Goal: Task Accomplishment & Management: Complete application form

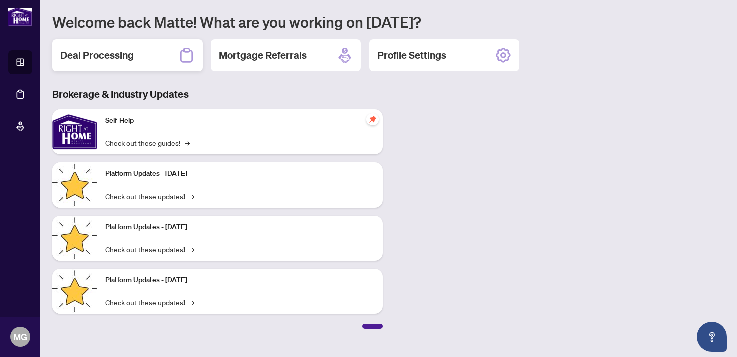
click at [130, 54] on h2 "Deal Processing" at bounding box center [97, 55] width 74 height 14
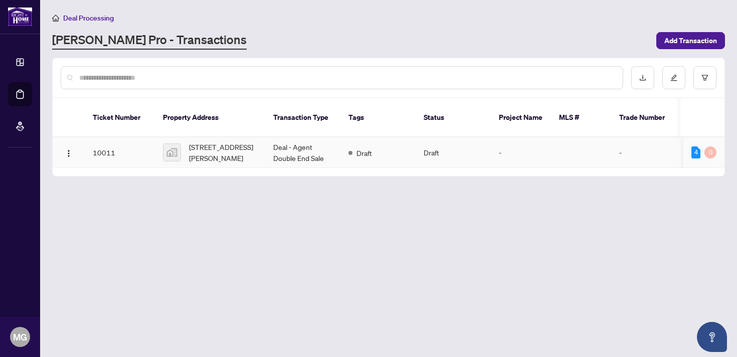
click at [150, 140] on td "10011" at bounding box center [120, 152] width 70 height 31
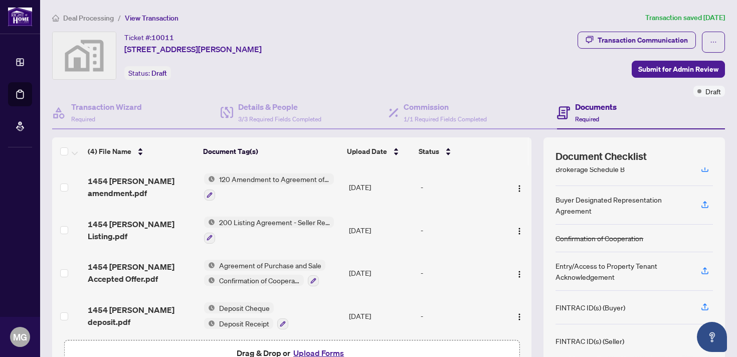
scroll to position [103, 0]
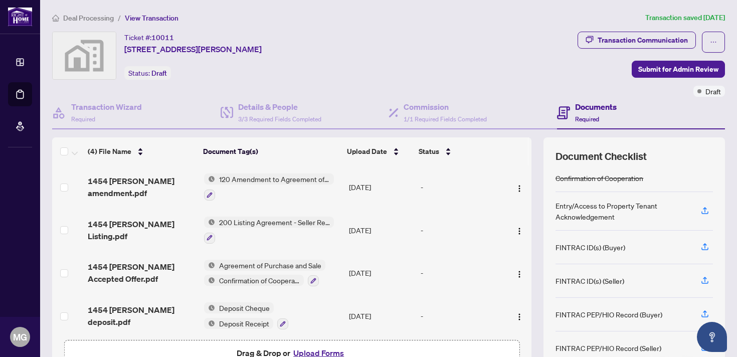
click at [328, 351] on button "Upload Forms" at bounding box center [318, 352] width 57 height 13
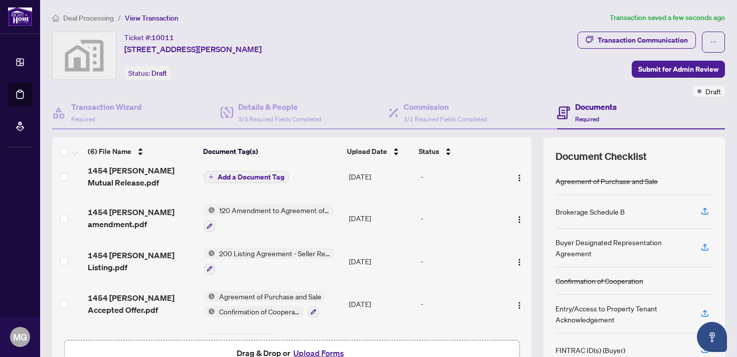
scroll to position [0, 0]
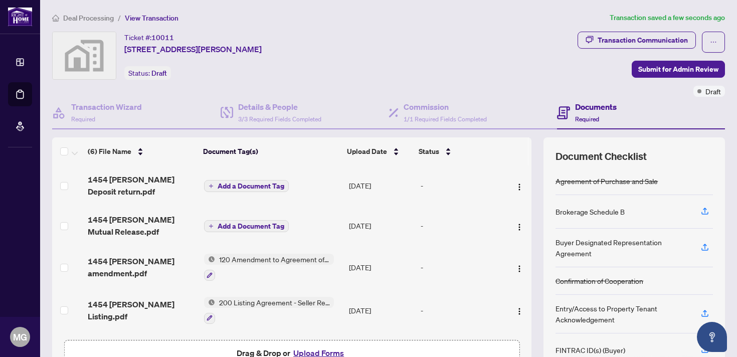
click at [258, 227] on span "Add a Document Tag" at bounding box center [250, 225] width 67 height 7
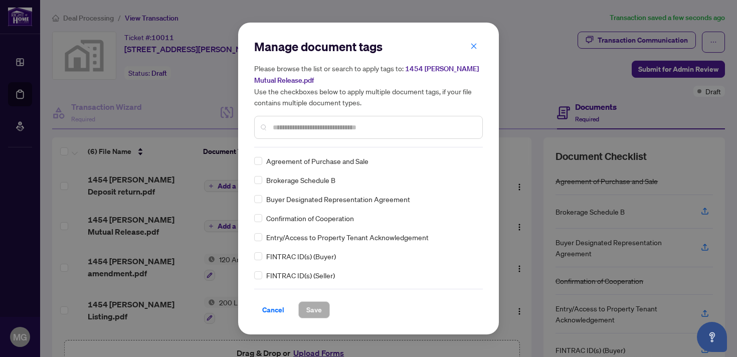
click at [295, 128] on input "text" at bounding box center [373, 127] width 201 height 11
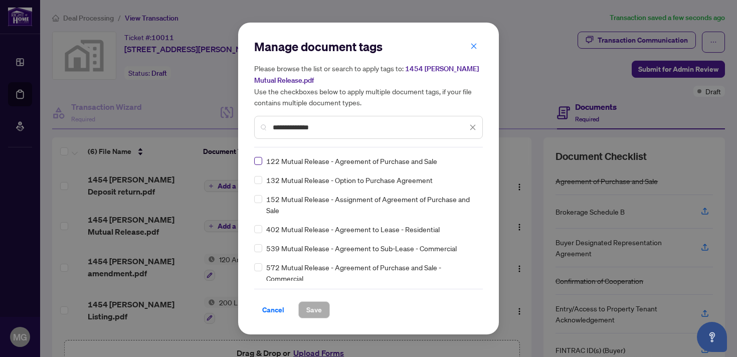
type input "**********"
click at [322, 307] on button "Save" at bounding box center [314, 309] width 32 height 17
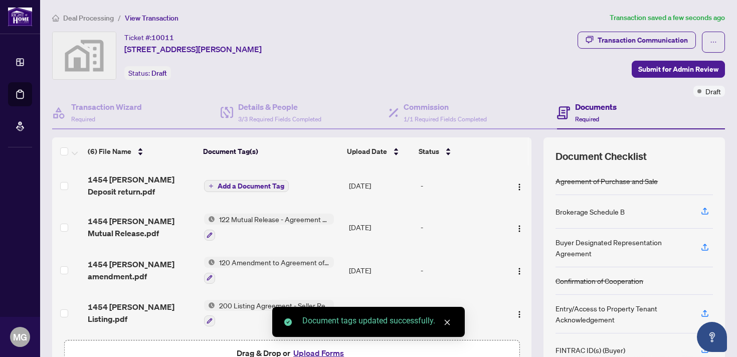
click at [251, 182] on span "Add a Document Tag" at bounding box center [250, 185] width 67 height 7
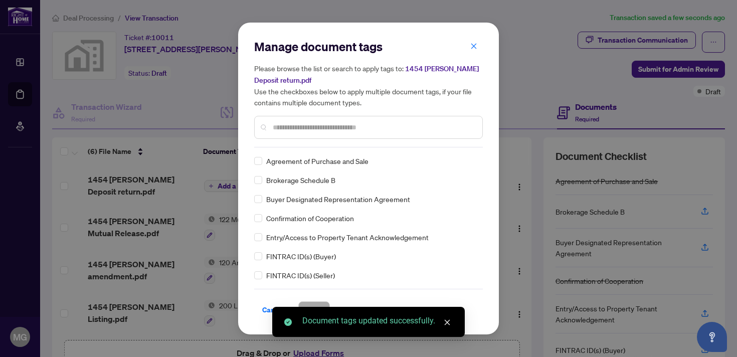
click at [325, 128] on input "text" at bounding box center [373, 127] width 201 height 11
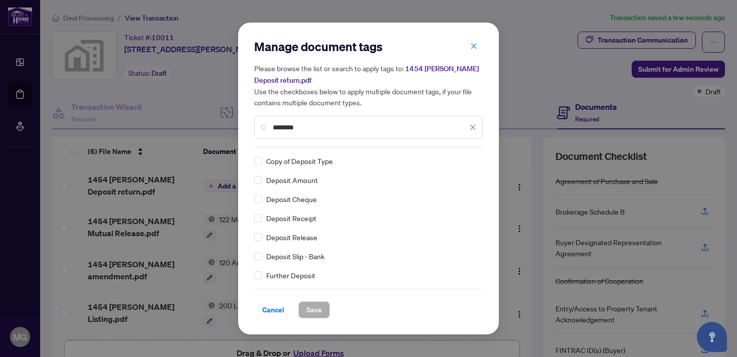
type input "*******"
click at [321, 308] on span "Save" at bounding box center [314, 310] width 16 height 16
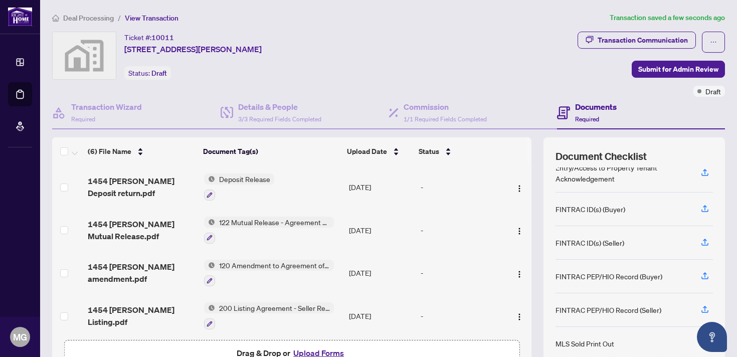
scroll to position [143, 0]
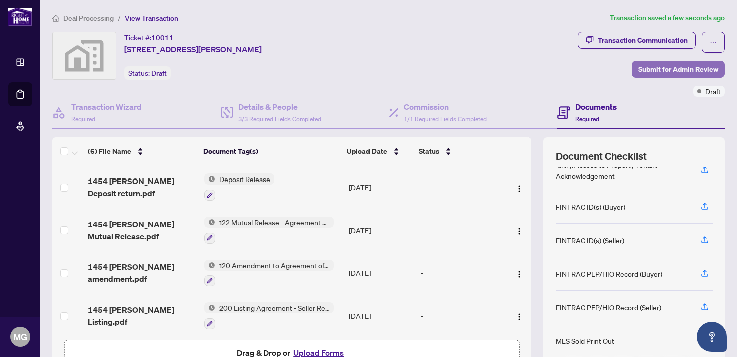
click at [667, 69] on span "Submit for Admin Review" at bounding box center [678, 69] width 80 height 16
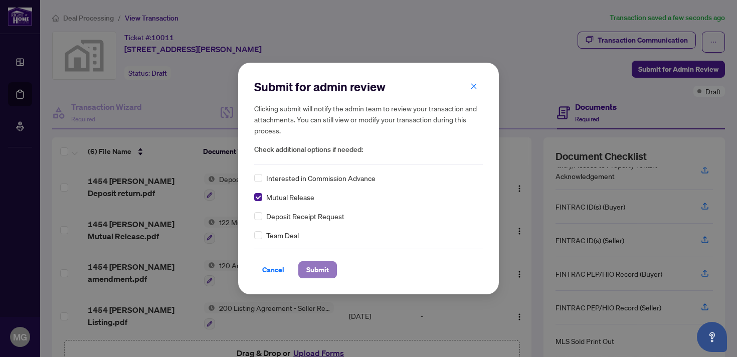
click at [321, 270] on span "Submit" at bounding box center [317, 270] width 23 height 16
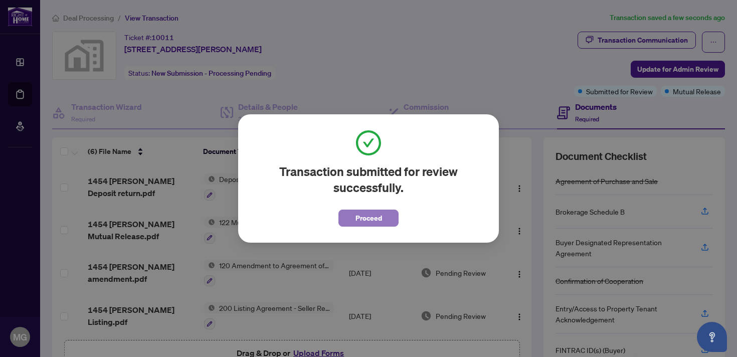
click at [354, 216] on button "Proceed" at bounding box center [368, 217] width 60 height 17
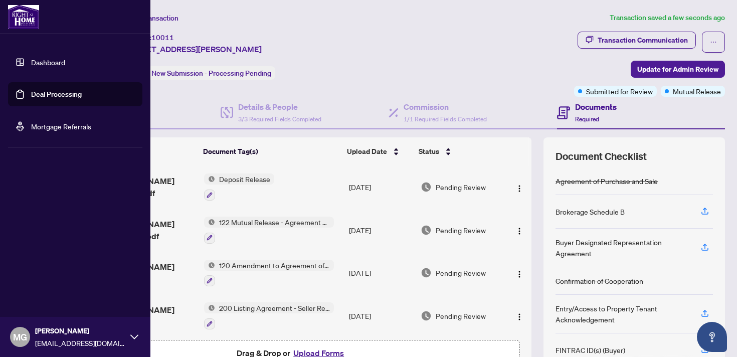
click at [16, 327] on span "MG" at bounding box center [20, 337] width 20 height 20
click at [73, 278] on button "Logout" at bounding box center [75, 277] width 134 height 17
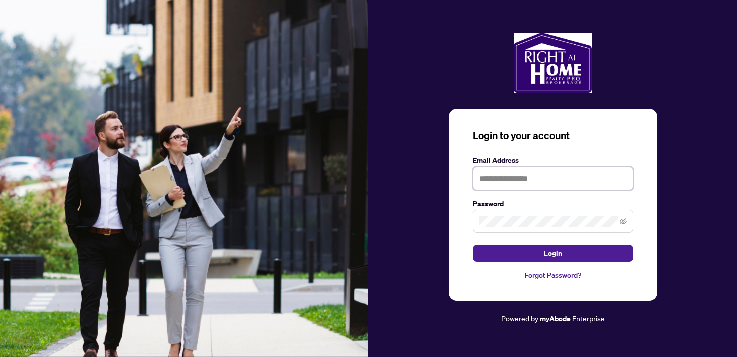
type input "**********"
